Goal: Information Seeking & Learning: Check status

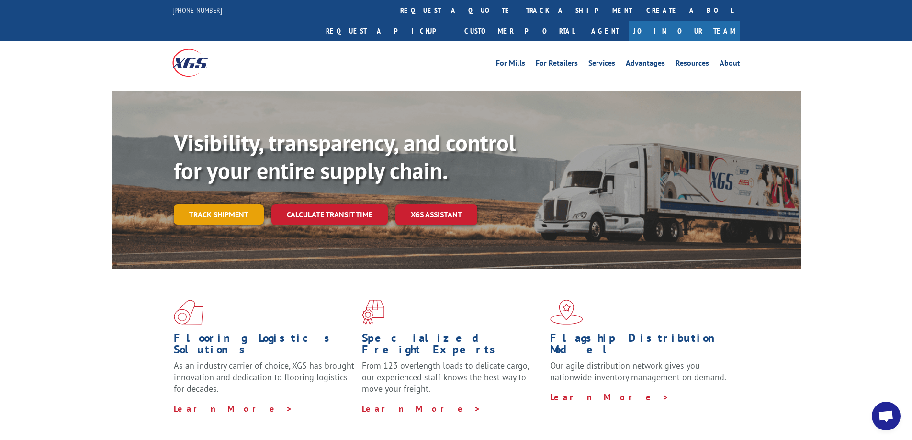
click at [237, 204] on link "Track shipment" at bounding box center [219, 214] width 90 height 20
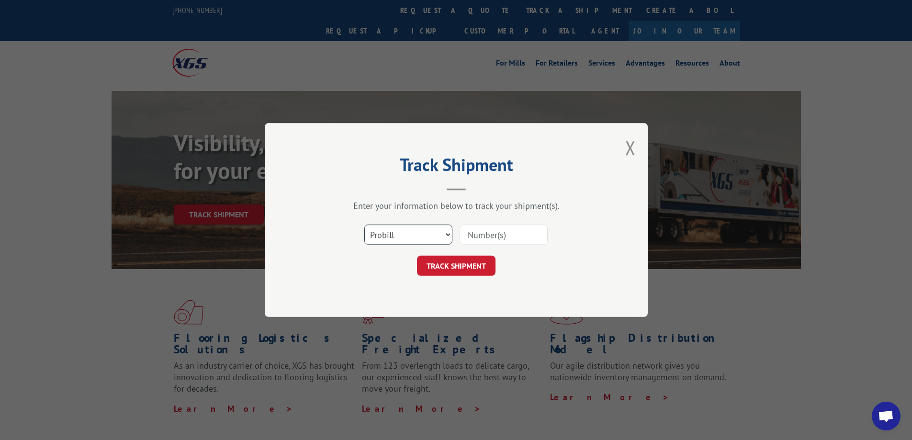
click at [443, 237] on select "Select category... Probill BOL PO" at bounding box center [408, 235] width 88 height 20
click at [364, 225] on select "Select category... Probill BOL PO" at bounding box center [408, 235] width 88 height 20
drag, startPoint x: 480, startPoint y: 244, endPoint x: 481, endPoint y: 238, distance: 5.8
click at [480, 242] on input at bounding box center [504, 235] width 88 height 20
drag, startPoint x: 481, startPoint y: 238, endPoint x: 428, endPoint y: 235, distance: 52.8
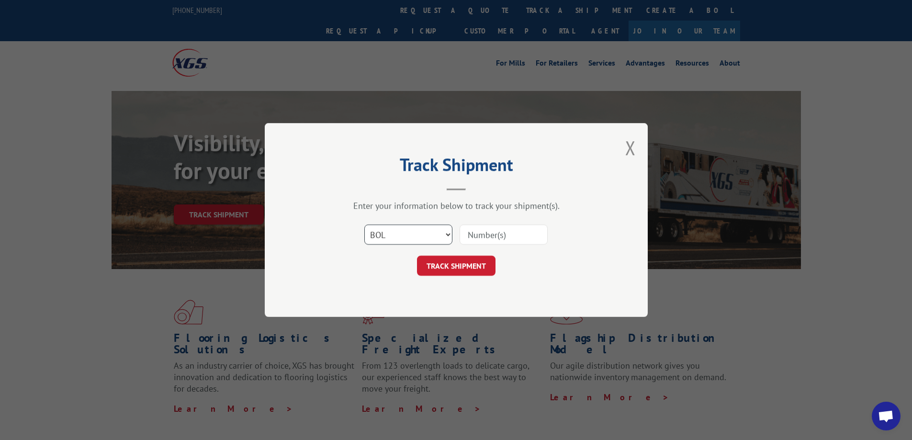
click at [428, 235] on select "Select category... Probill BOL PO" at bounding box center [408, 235] width 88 height 20
select select "probill"
click at [364, 225] on select "Select category... Probill BOL PO" at bounding box center [408, 235] width 88 height 20
click at [468, 235] on input at bounding box center [504, 235] width 88 height 20
paste input "17597900"
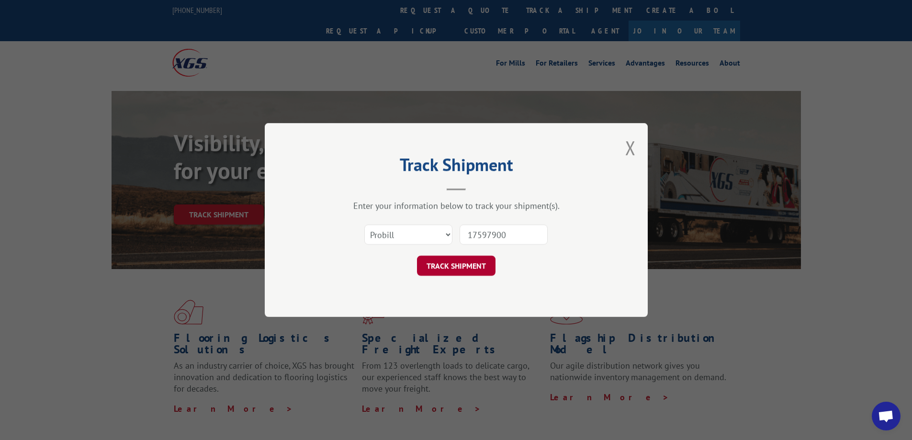
type input "17597900"
click at [483, 269] on button "TRACK SHIPMENT" at bounding box center [456, 266] width 79 height 20
